Goal: Task Accomplishment & Management: Complete application form

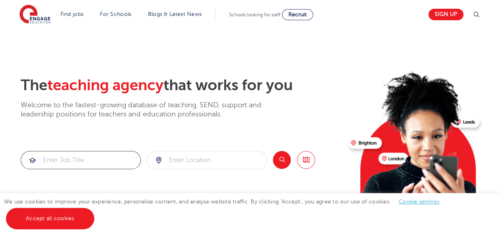
click at [89, 164] on input "search" at bounding box center [80, 161] width 119 height 18
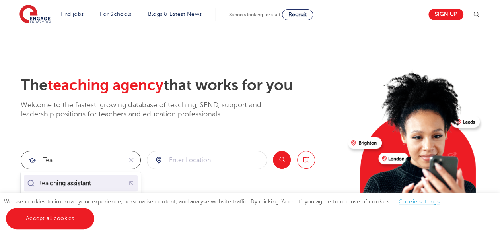
click at [87, 185] on mark "ching assistant" at bounding box center [71, 184] width 44 height 10
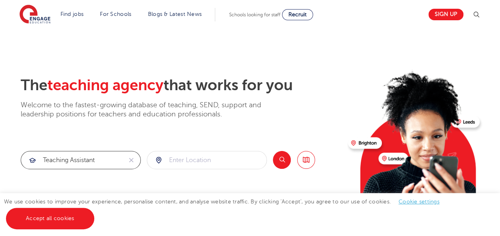
type input "teaching assistant"
click at [183, 158] on input "search" at bounding box center [206, 161] width 119 height 18
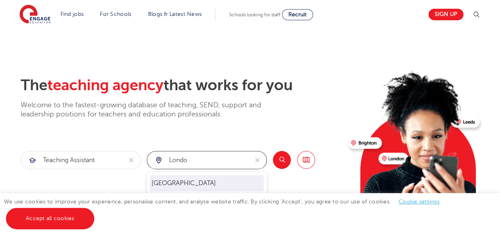
click at [166, 190] on li "London" at bounding box center [207, 183] width 114 height 16
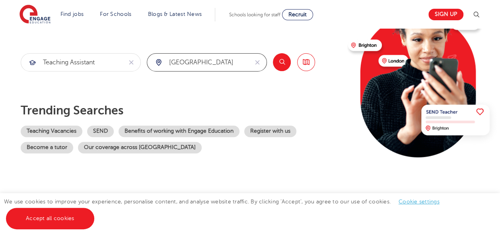
scroll to position [100, 0]
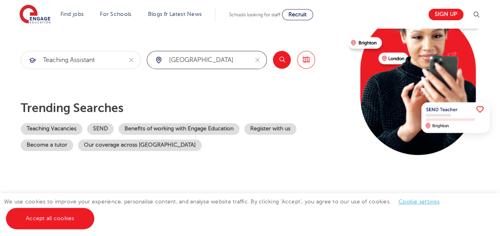
type input "London"
click at [278, 64] on button "Search" at bounding box center [282, 60] width 18 height 18
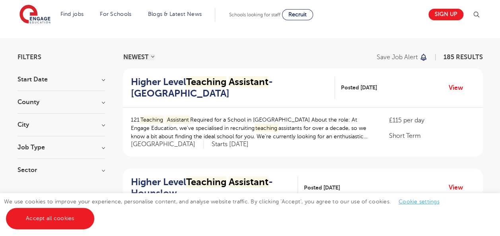
scroll to position [42, 0]
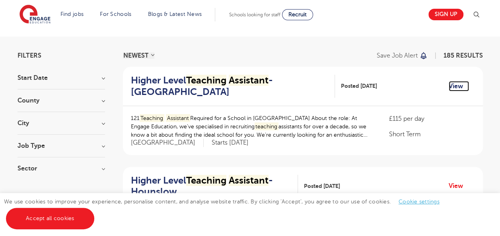
click at [456, 86] on link "View" at bounding box center [459, 86] width 20 height 10
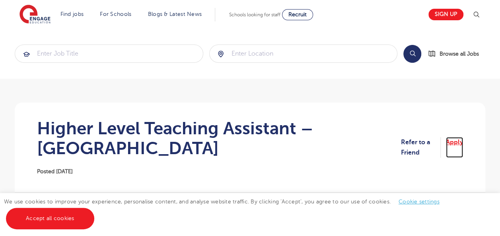
click at [458, 138] on link "Apply" at bounding box center [454, 147] width 17 height 21
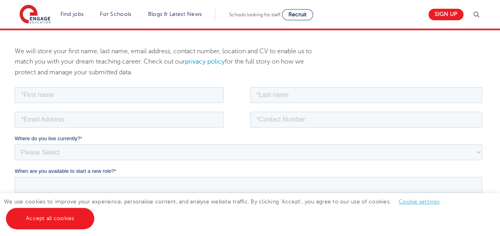
scroll to position [103, 0]
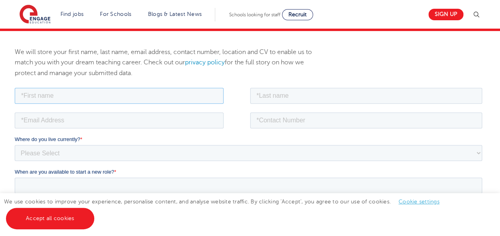
click at [58, 93] on input "text" at bounding box center [119, 96] width 209 height 16
type input "Syeda"
type input "Fatima"
type input "asiya.bukhari123@gmail.com"
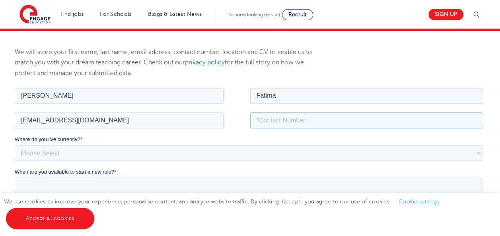
type input "+447757170812"
click at [78, 149] on select "Please Select UK Canada Ireland Australia New Zealand Europe USA South Africa J…" at bounding box center [249, 153] width 468 height 16
select select "UK"
click at [15, 145] on select "Please Select UK Canada Ireland Australia New Zealand Europe USA South Africa J…" at bounding box center [249, 153] width 468 height 16
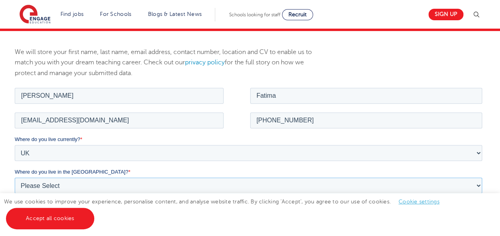
click at [50, 186] on select "Please Select Overseas Barnsley Bedfordshire Berkshire Bournemouth Bracknell Fo…" at bounding box center [249, 185] width 468 height 16
select select "[GEOGRAPHIC_DATA]"
click at [15, 177] on select "Please Select Overseas Barnsley Bedfordshire Berkshire Bournemouth Bracknell Fo…" at bounding box center [249, 185] width 468 height 16
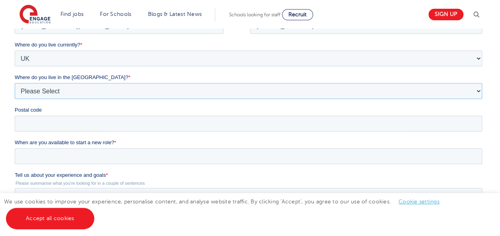
scroll to position [199, 0]
click at [61, 119] on input "Postal code" at bounding box center [249, 123] width 468 height 16
type input "E11 2HT"
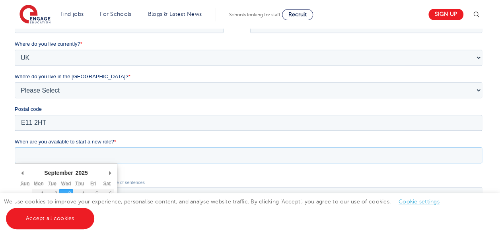
click at [64, 153] on input "When are you available to start a new role? *" at bounding box center [249, 156] width 468 height 16
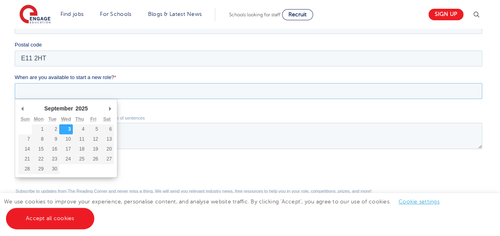
scroll to position [271, 0]
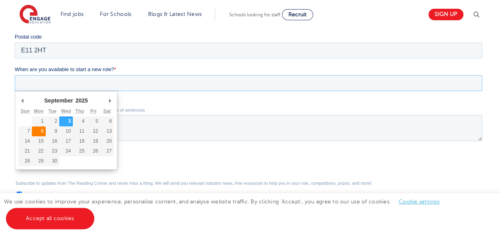
type div "2025-09-08"
type input "2025/09/08"
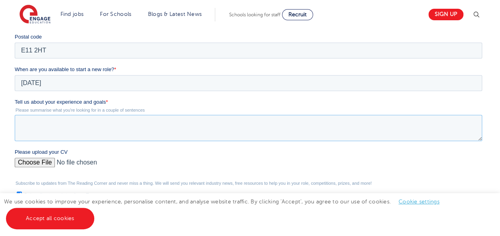
click at [41, 128] on textarea "Tell us about your experience and goals *" at bounding box center [249, 128] width 468 height 26
click at [28, 121] on textarea "Tell us about your experience and goals *" at bounding box center [249, 128] width 468 height 26
paste textarea "Dedicated and adaptable educator with extensive experience supporting children …"
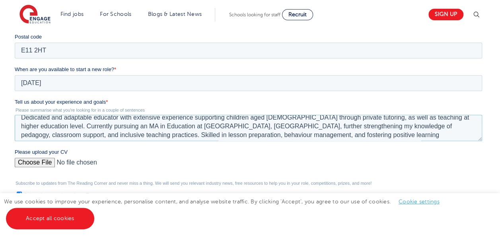
scroll to position [0, 0]
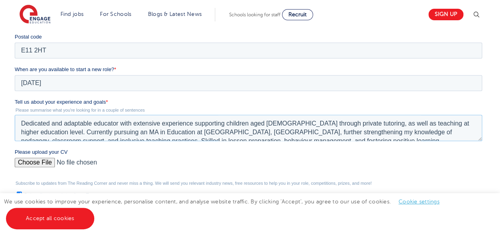
click at [25, 124] on textarea "Dedicated and adaptable educator with extensive experience supporting children …" at bounding box center [249, 128] width 468 height 26
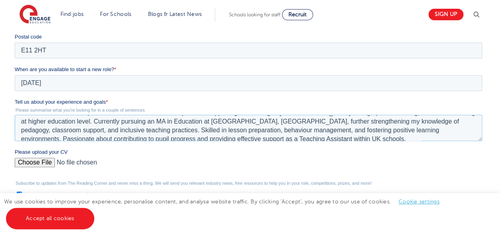
scroll to position [16, 0]
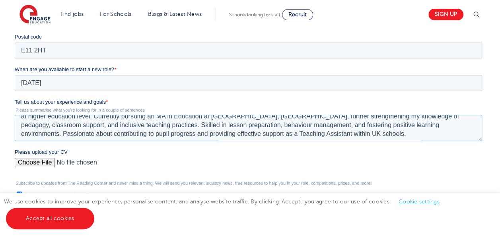
click at [117, 126] on textarea "I am dedicated and adaptable educator with extensive experience supporting chil…" at bounding box center [249, 128] width 468 height 26
click at [115, 125] on textarea "I am dedicated and adaptable educator with extensive experience supporting chil…" at bounding box center [249, 128] width 468 height 26
click at [135, 124] on textarea "I am dedicated and adaptable educator with extensive experience supporting chil…" at bounding box center [249, 128] width 468 height 26
click at [115, 127] on textarea "I am dedicated and adaptable educator with extensive experience supporting chil…" at bounding box center [249, 128] width 468 height 26
click at [413, 124] on textarea "I am dedicated and adaptable educator with extensive experience supporting chil…" at bounding box center [249, 128] width 468 height 26
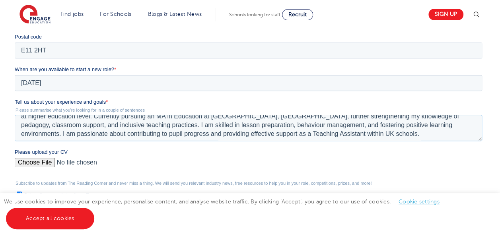
type textarea "I am dedicated and adaptable educator with extensive experience supporting chil…"
click at [34, 164] on input "Please upload your CV" at bounding box center [249, 166] width 468 height 16
type input "C:\fakepath\SYEDA ASIA FATIMA CV.pdf"
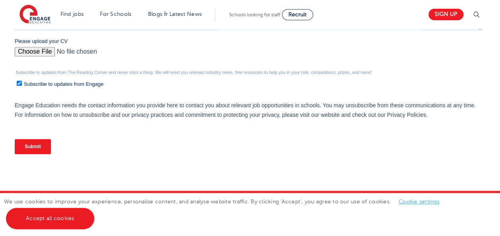
scroll to position [393, 0]
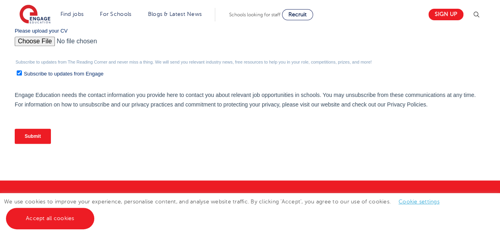
click at [38, 139] on input "Submit" at bounding box center [33, 136] width 36 height 15
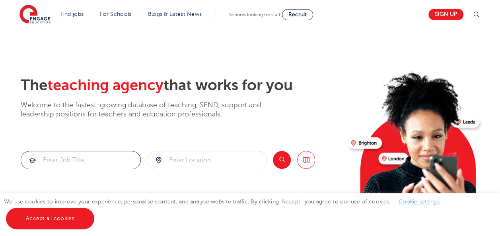
click at [115, 157] on input "search" at bounding box center [80, 161] width 119 height 18
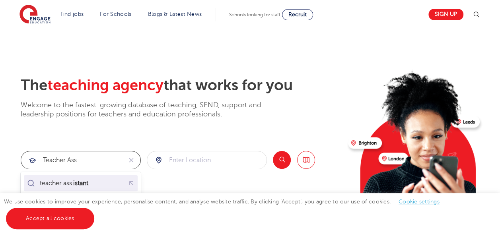
click at [84, 190] on li "teacher ass istant" at bounding box center [81, 183] width 114 height 16
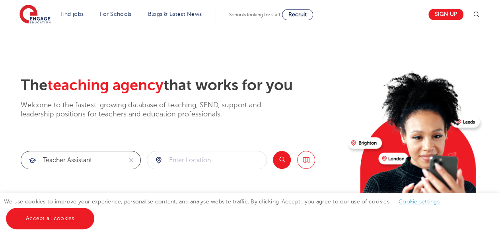
type input "teacher assistant"
click at [175, 159] on input "search" at bounding box center [206, 161] width 119 height 18
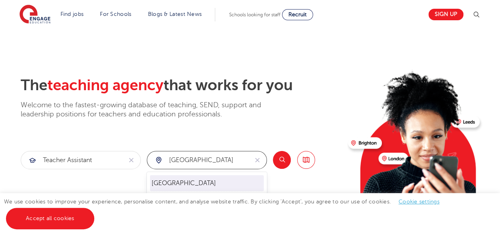
click at [164, 189] on li "[GEOGRAPHIC_DATA]" at bounding box center [207, 183] width 114 height 16
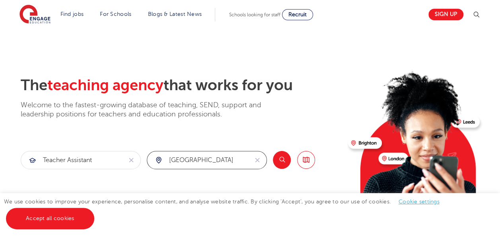
type input "[GEOGRAPHIC_DATA]"
click at [282, 159] on button "Search" at bounding box center [282, 160] width 18 height 18
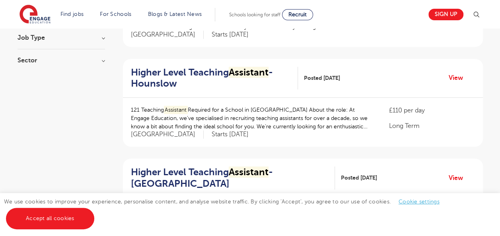
scroll to position [148, 0]
